Goal: Navigation & Orientation: Find specific page/section

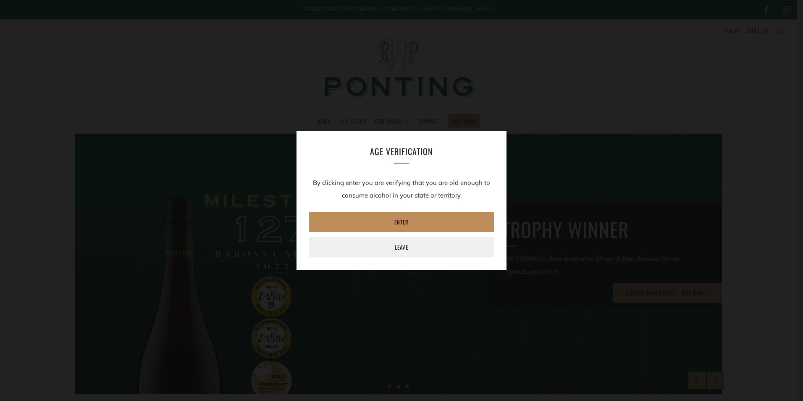
click at [403, 223] on link "Enter" at bounding box center [401, 222] width 185 height 20
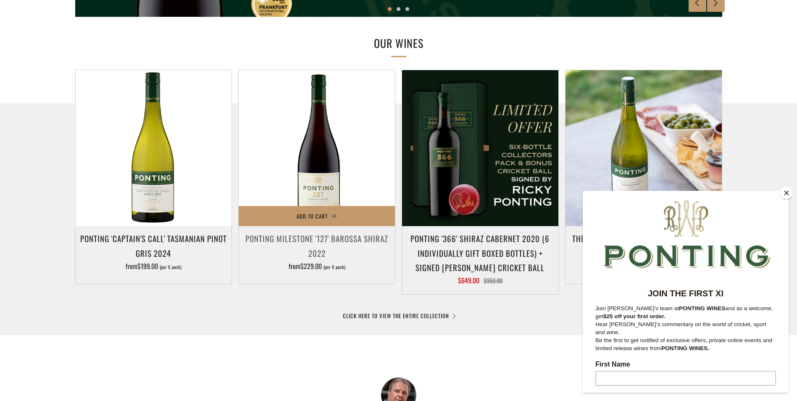
scroll to position [378, 0]
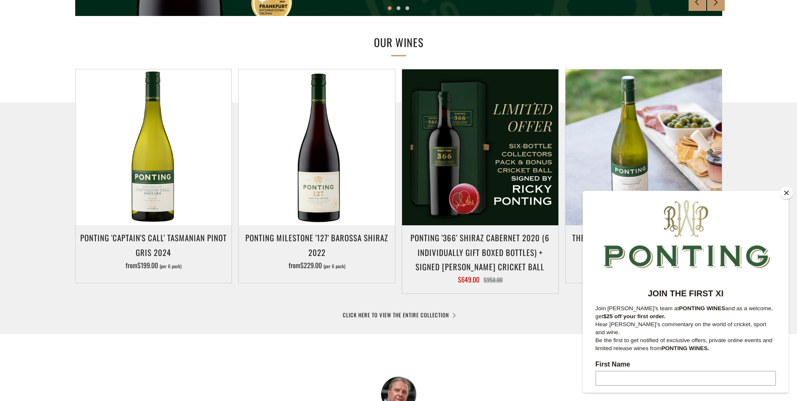
drag, startPoint x: 787, startPoint y: 194, endPoint x: 165, endPoint y: 1, distance: 650.6
click at [787, 194] on button "Close" at bounding box center [786, 193] width 13 height 13
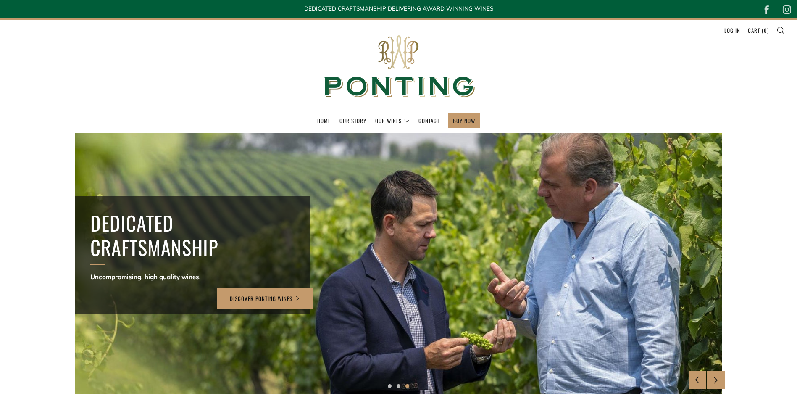
scroll to position [0, 0]
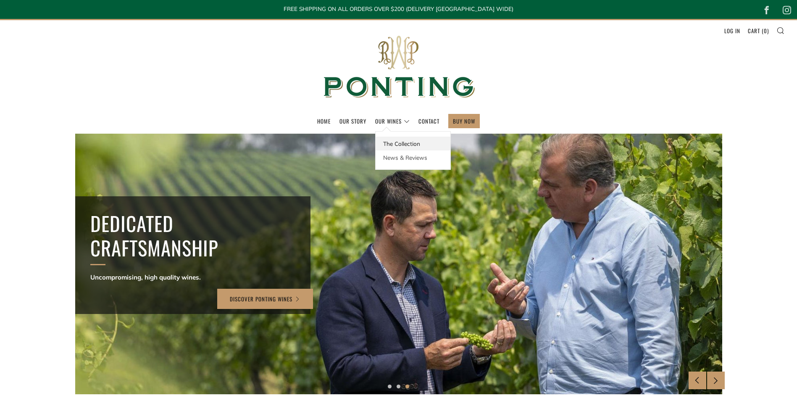
click at [399, 142] on link "The Collection" at bounding box center [413, 144] width 75 height 14
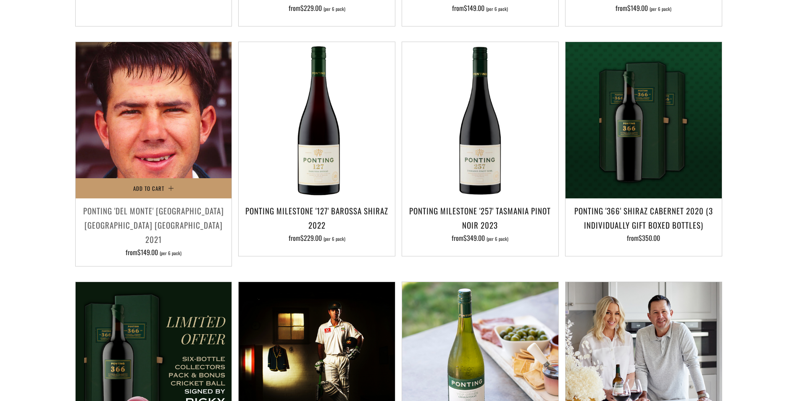
scroll to position [546, 0]
